Goal: Task Accomplishment & Management: Use online tool/utility

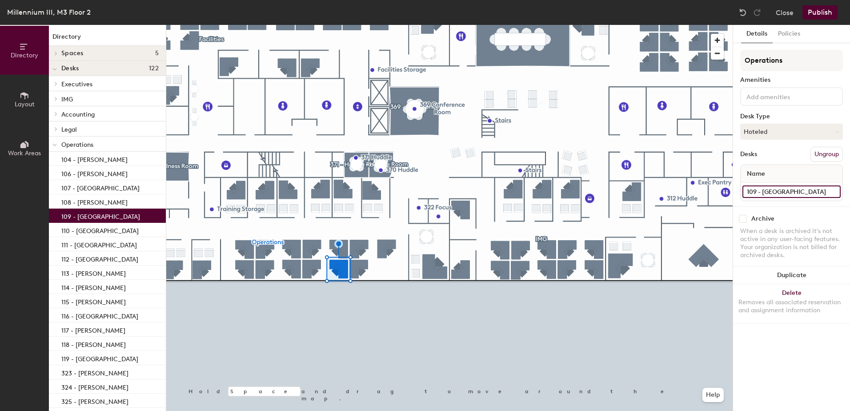
click at [787, 194] on input "109 - [GEOGRAPHIC_DATA]" at bounding box center [791, 191] width 98 height 12
click at [775, 193] on input "109 - [GEOGRAPHIC_DATA]" at bounding box center [791, 191] width 98 height 12
click at [811, 190] on input "109 - [GEOGRAPHIC_DATA]" at bounding box center [791, 191] width 98 height 12
type input "109 - [PERSON_NAME]"
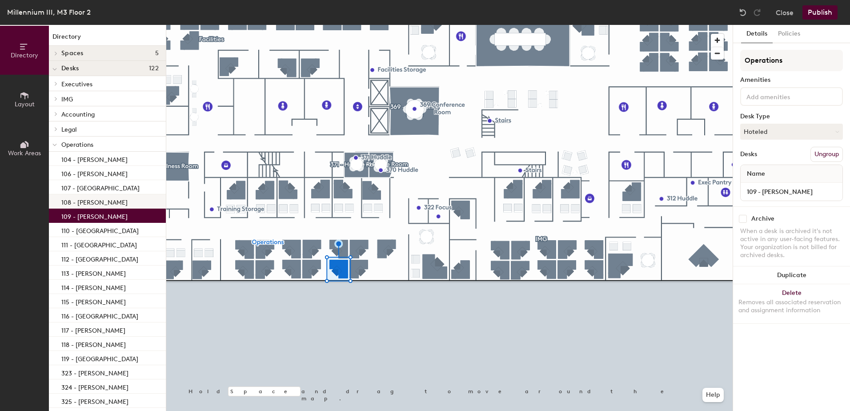
click at [108, 199] on p "108 - [PERSON_NAME]" at bounding box center [94, 201] width 66 height 10
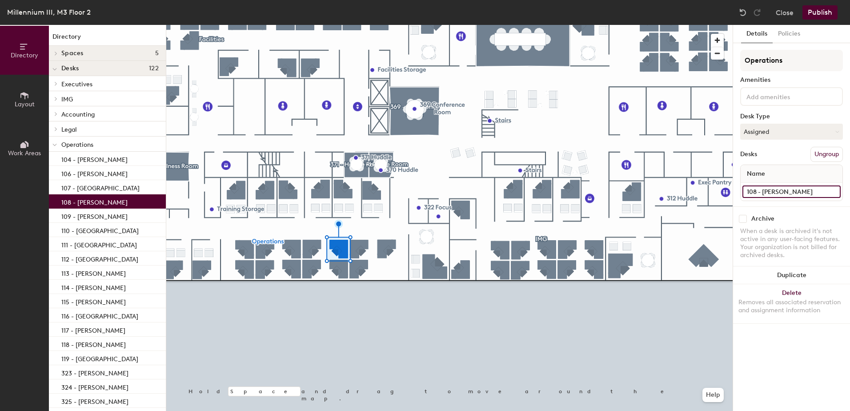
click at [802, 191] on input "108 - [PERSON_NAME]" at bounding box center [791, 191] width 98 height 12
click at [797, 191] on input "108 - [PERSON_NAME]" at bounding box center [791, 191] width 98 height 12
type input "108 - [GEOGRAPHIC_DATA]"
click at [791, 127] on button "Assigned" at bounding box center [791, 132] width 103 height 16
click at [765, 188] on div "Hoteled" at bounding box center [784, 185] width 89 height 13
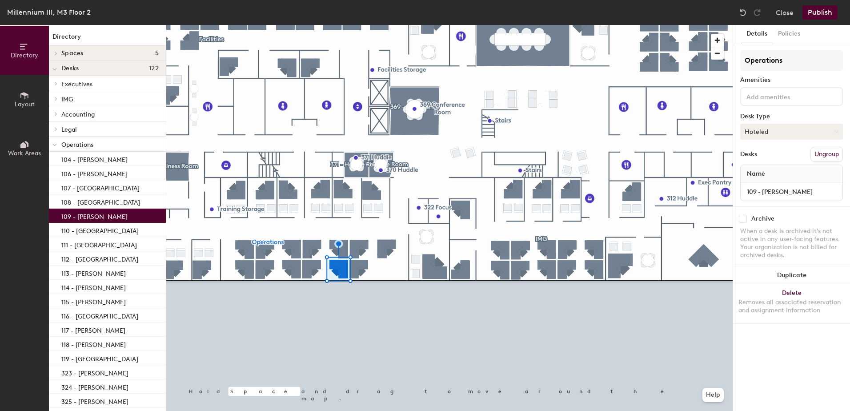
click at [767, 128] on button "Hoteled" at bounding box center [791, 132] width 103 height 16
click at [763, 161] on div "Assigned" at bounding box center [784, 158] width 89 height 13
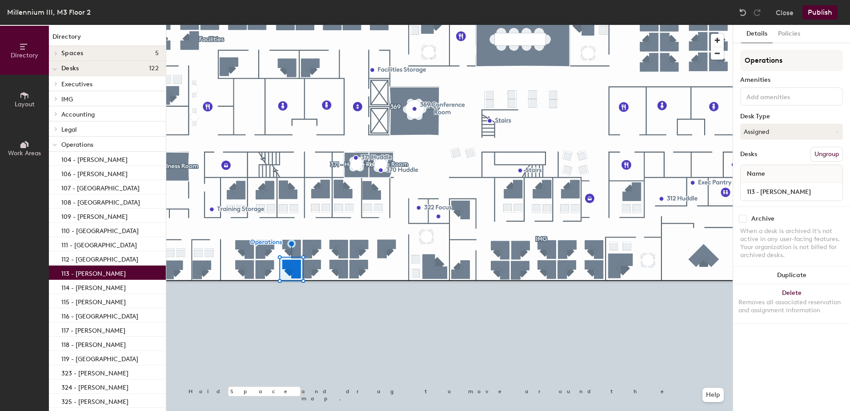
click at [819, 12] on button "Publish" at bounding box center [819, 12] width 35 height 14
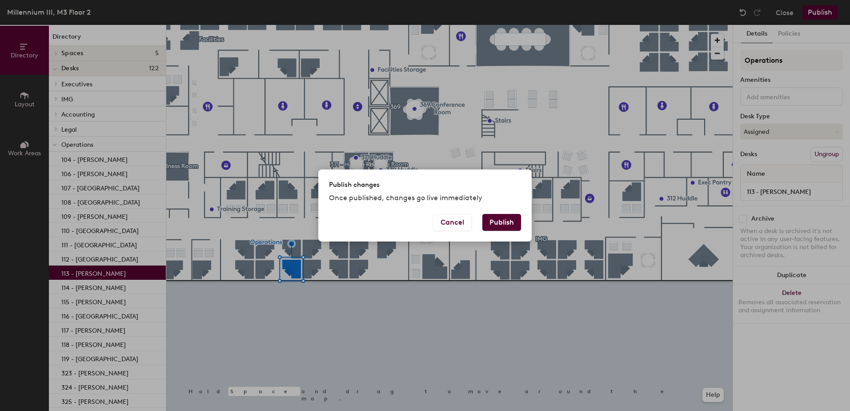
click at [496, 223] on button "Publish" at bounding box center [501, 222] width 39 height 17
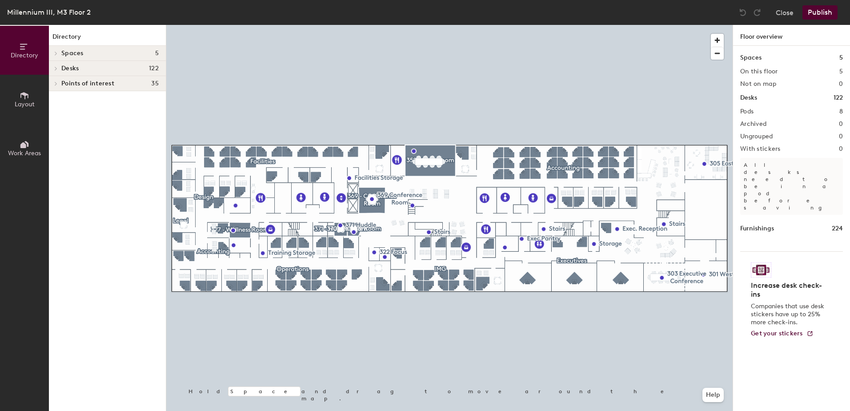
click at [627, 25] on div at bounding box center [449, 25] width 566 height 0
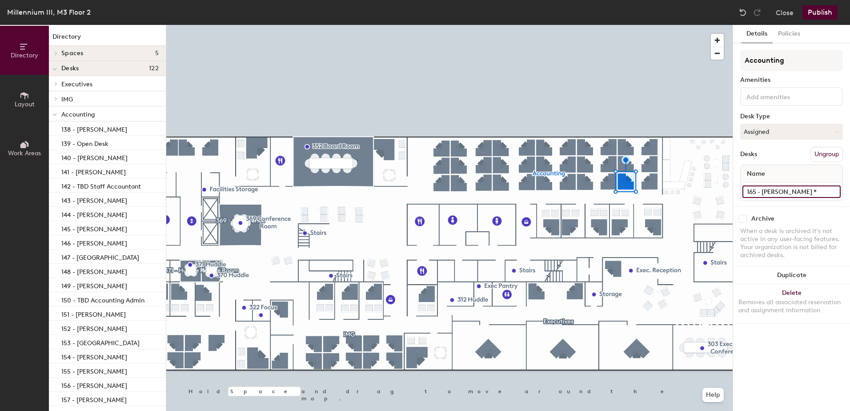
click at [787, 192] on input "165 - [PERSON_NAME] *" at bounding box center [791, 191] width 98 height 12
click at [812, 192] on input "165 - [PERSON_NAME] *" at bounding box center [791, 191] width 98 height 12
type input "165 - Hotel Station"
click at [786, 128] on button "Assigned" at bounding box center [791, 132] width 103 height 16
click at [763, 184] on div "Hoteled" at bounding box center [784, 185] width 89 height 13
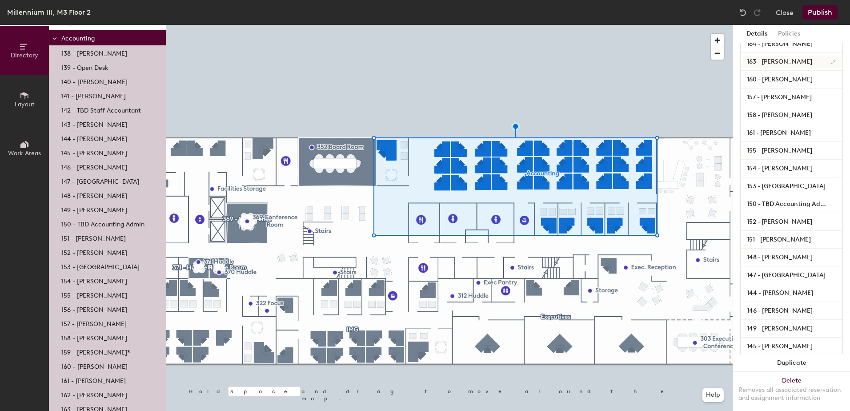
scroll to position [397, 0]
click at [767, 206] on input "150 - TBD Accounting Admin" at bounding box center [791, 203] width 98 height 12
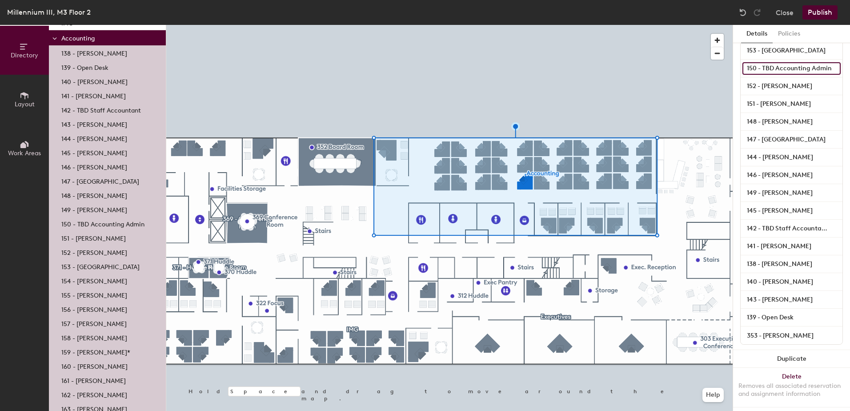
scroll to position [543, 0]
click at [765, 308] on input "139 - Open Desk" at bounding box center [791, 314] width 98 height 12
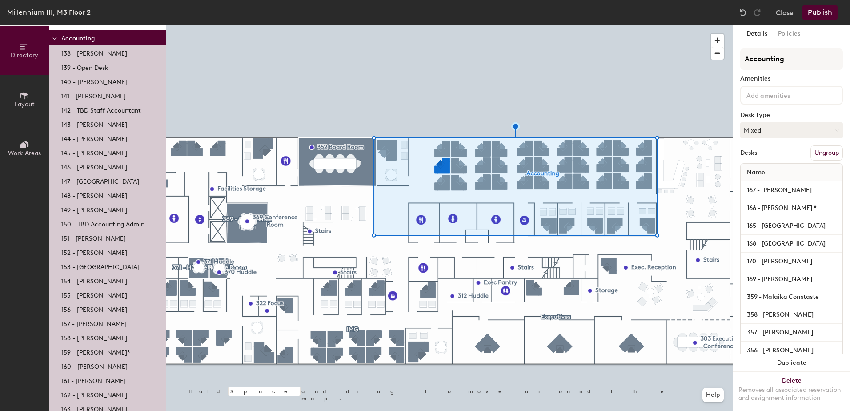
scroll to position [0, 0]
click at [772, 207] on input "166 - [PERSON_NAME] *" at bounding box center [791, 209] width 98 height 12
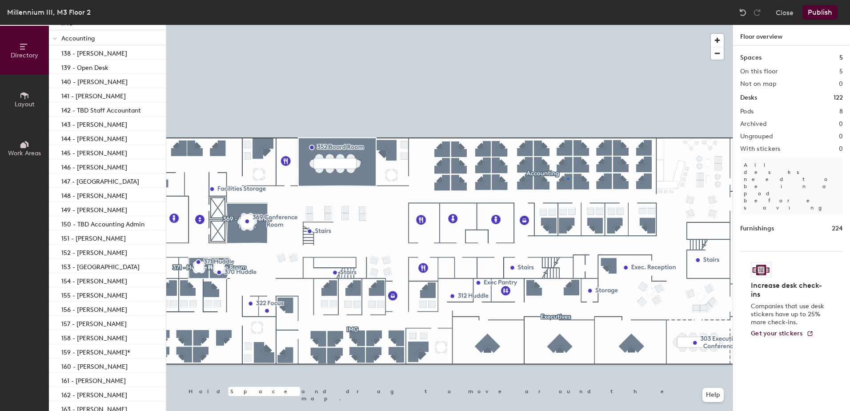
click at [567, 25] on div at bounding box center [449, 25] width 566 height 0
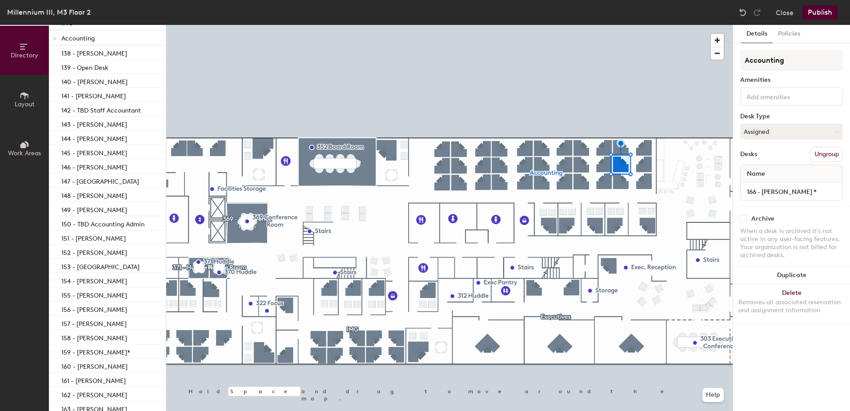
click at [823, 14] on button "Publish" at bounding box center [819, 12] width 35 height 14
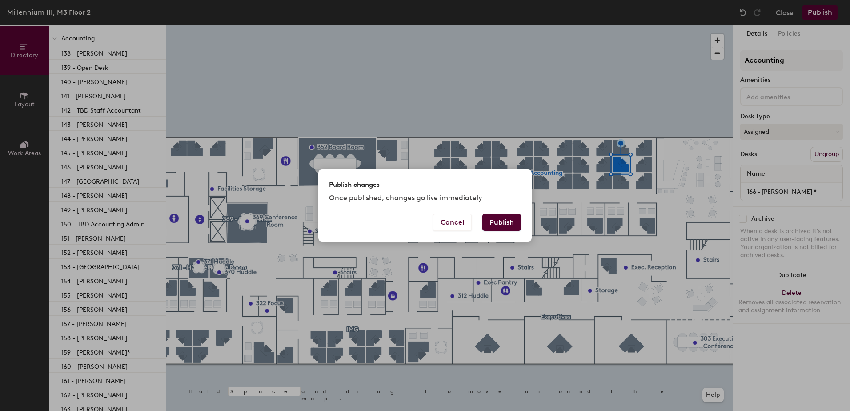
click at [492, 224] on button "Publish" at bounding box center [501, 222] width 39 height 17
